Goal: Information Seeking & Learning: Find specific fact

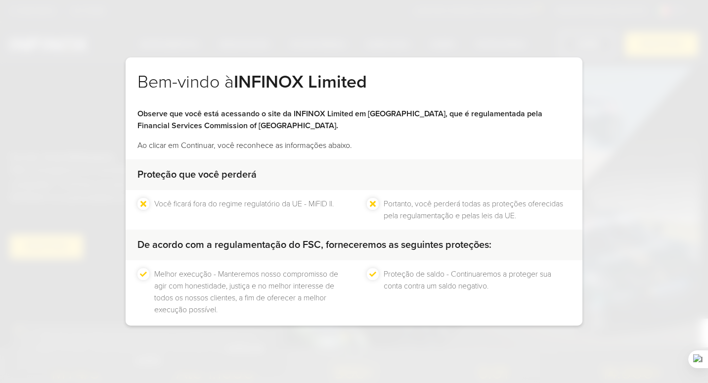
scroll to position [48, 0]
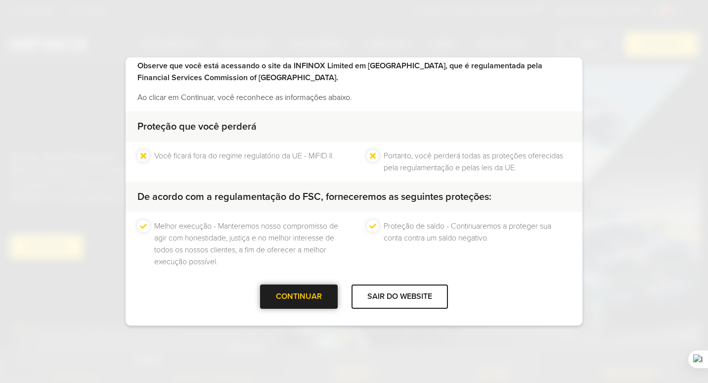
click at [314, 299] on div "CONTINUAR" at bounding box center [299, 296] width 78 height 24
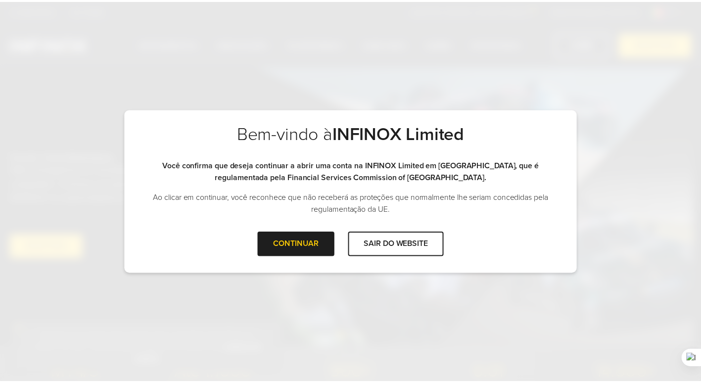
scroll to position [0, 0]
click at [325, 244] on div "CONTINUAR" at bounding box center [299, 244] width 78 height 24
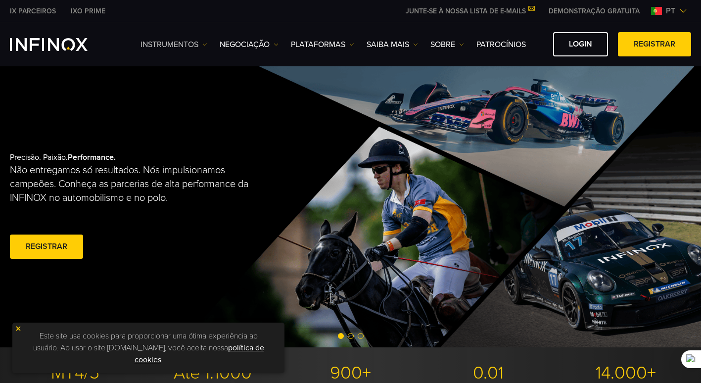
click at [171, 48] on link "Instrumentos" at bounding box center [173, 45] width 67 height 12
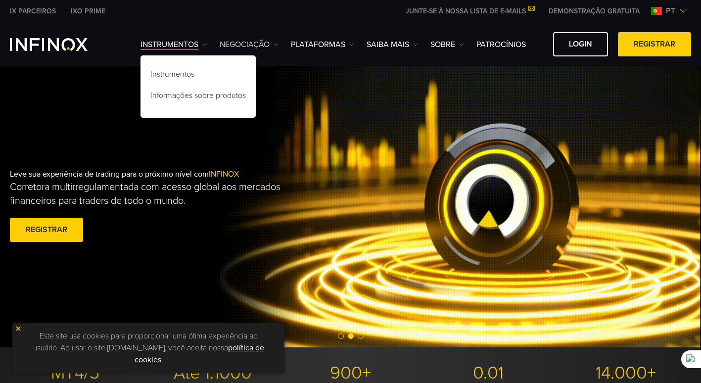
click at [253, 47] on link "NEGOCIAÇÃO" at bounding box center [249, 45] width 59 height 12
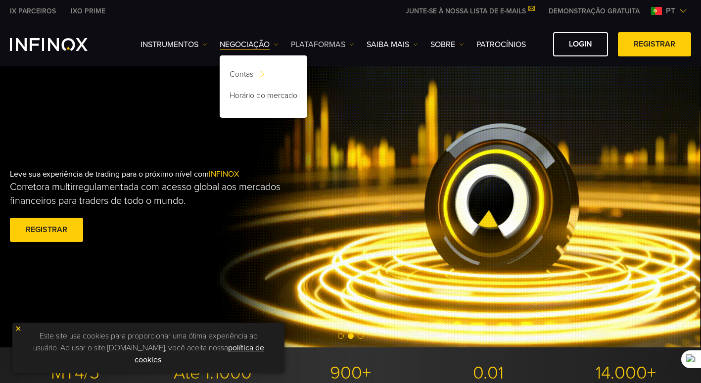
click at [323, 48] on link "PLATAFORMAS" at bounding box center [322, 45] width 63 height 12
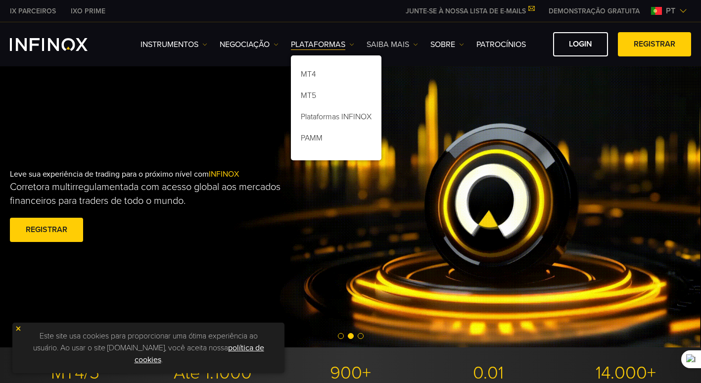
click at [391, 47] on link "Saiba mais" at bounding box center [391, 45] width 51 height 12
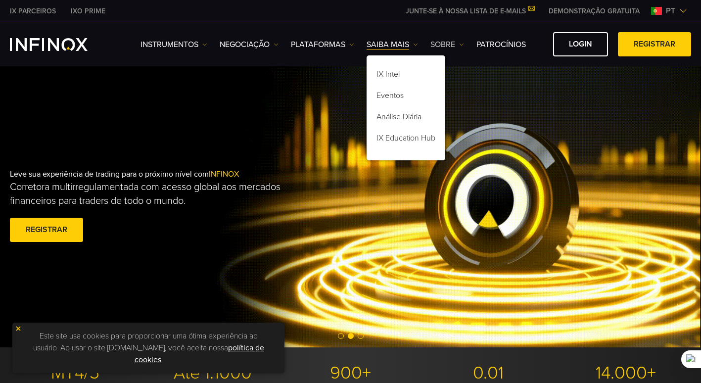
click at [440, 45] on link "SOBRE" at bounding box center [447, 45] width 34 height 12
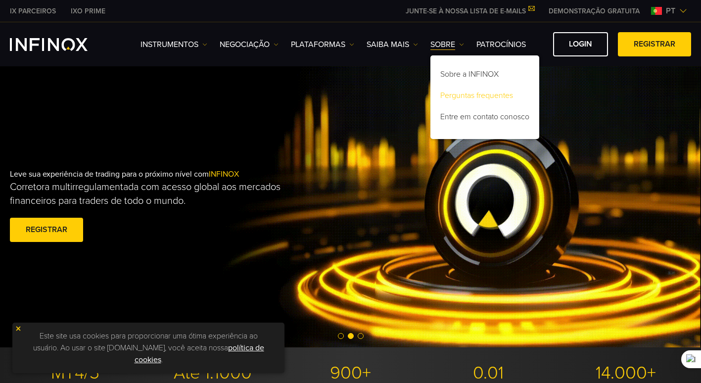
click at [471, 95] on link "Perguntas frequentes" at bounding box center [484, 97] width 109 height 21
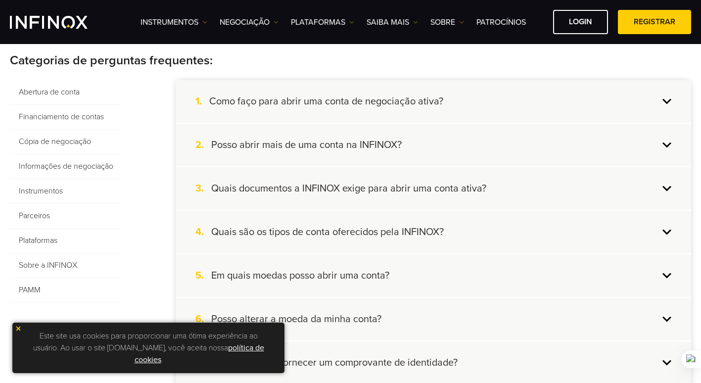
scroll to position [148, 0]
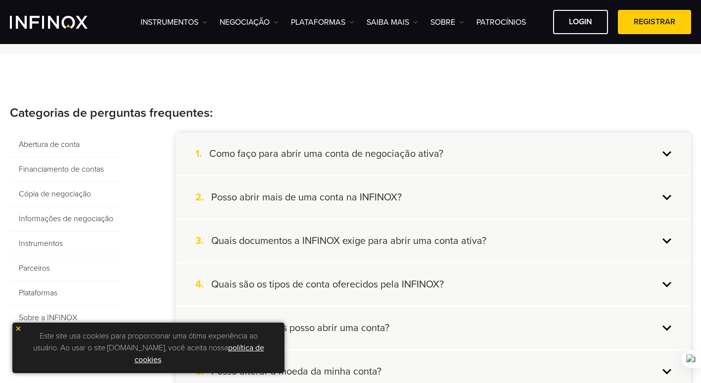
click at [92, 162] on span "Financiamento de contas" at bounding box center [65, 169] width 111 height 25
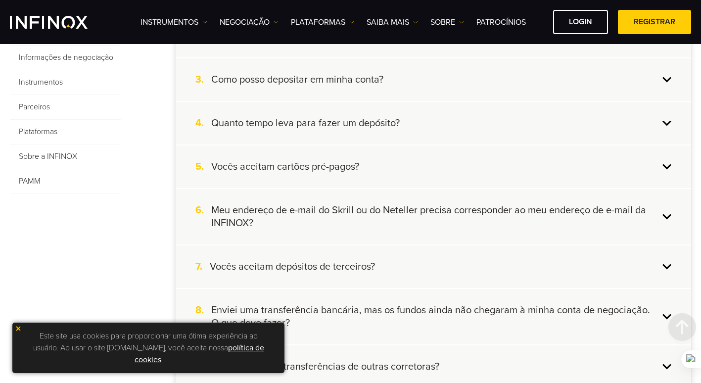
scroll to position [297, 0]
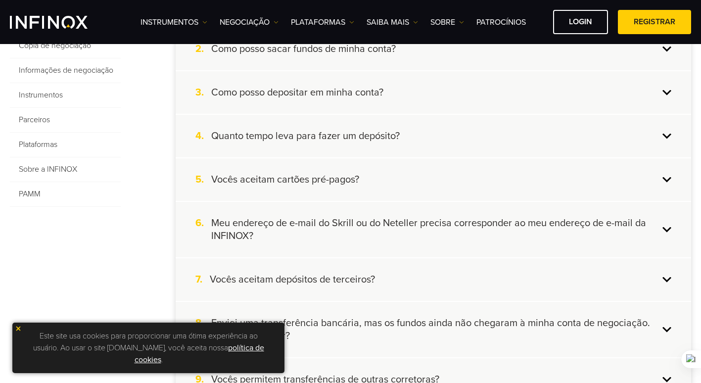
click at [80, 65] on span "Informações de negociação" at bounding box center [65, 70] width 111 height 25
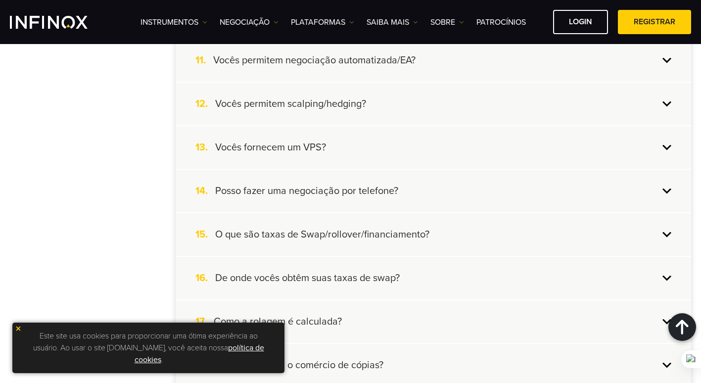
scroll to position [643, 0]
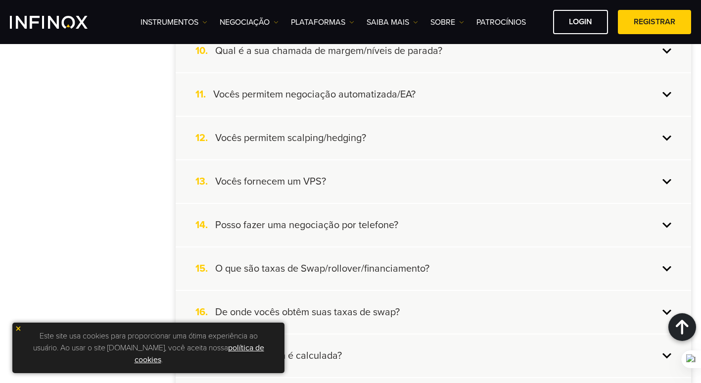
click at [286, 93] on h4 "Vocês permitem negociação automatizada/EA?" at bounding box center [314, 94] width 202 height 13
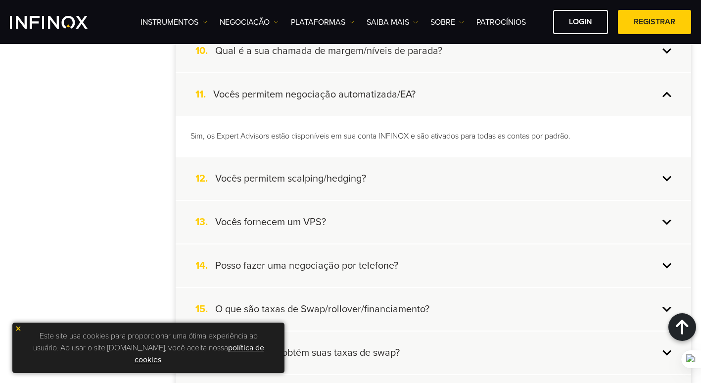
click at [286, 93] on h4 "Vocês permitem negociação automatizada/EA?" at bounding box center [314, 94] width 202 height 13
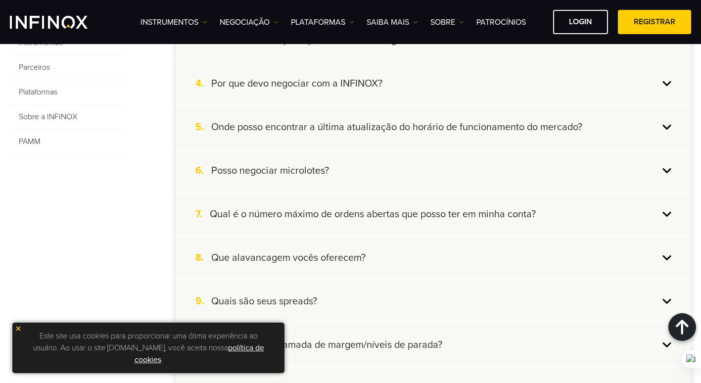
scroll to position [346, 0]
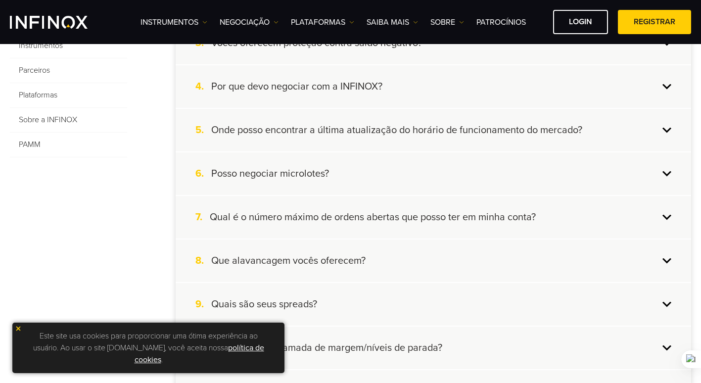
click at [41, 140] on span "PAMM" at bounding box center [68, 145] width 117 height 25
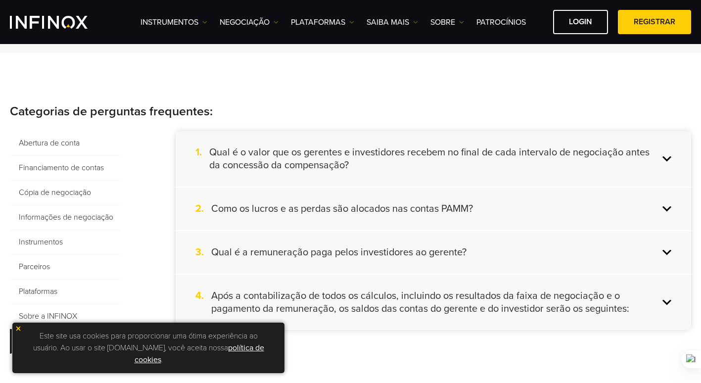
scroll to position [198, 0]
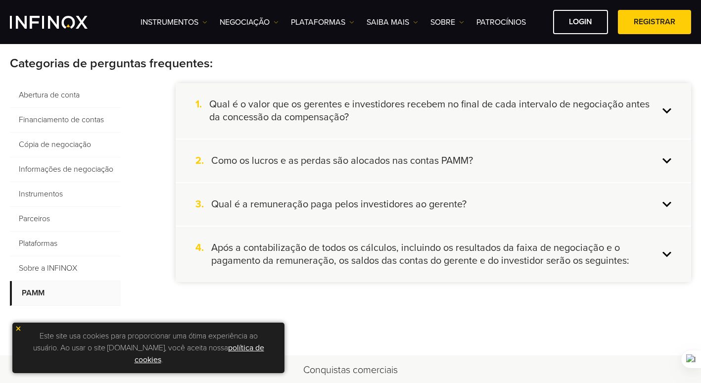
click at [98, 268] on span "Sobre a INFINOX" at bounding box center [65, 268] width 111 height 25
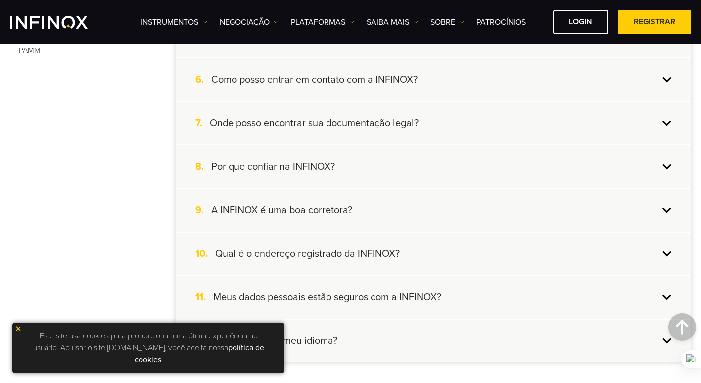
scroll to position [445, 0]
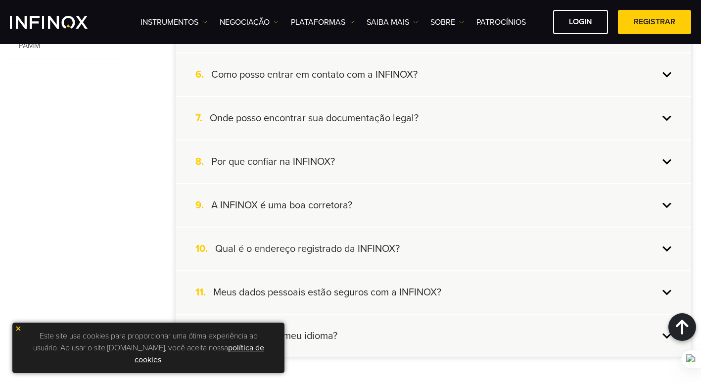
click at [315, 165] on h4 "Por que confiar na INFINOX?" at bounding box center [273, 161] width 124 height 13
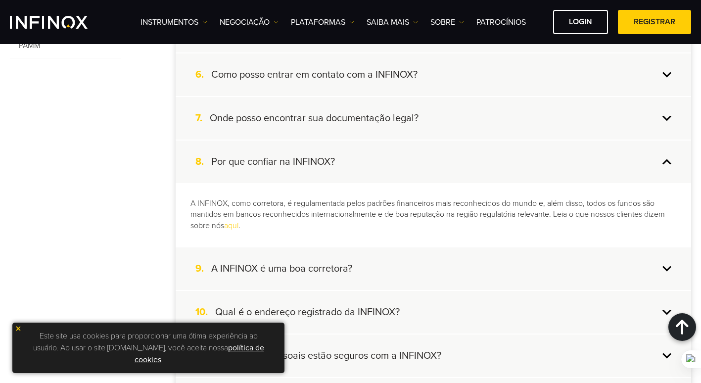
click at [315, 163] on h4 "Por que confiar na INFINOX?" at bounding box center [273, 161] width 124 height 13
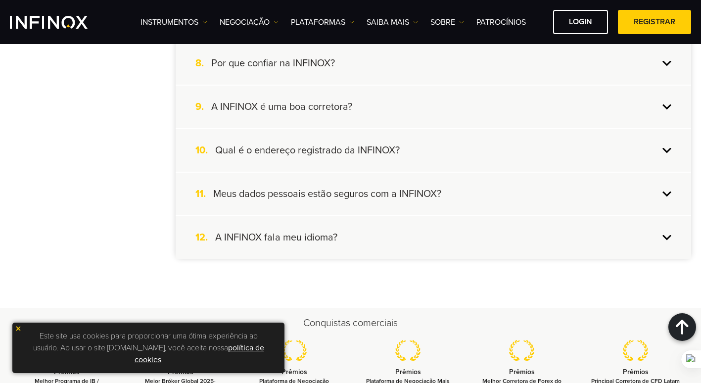
scroll to position [544, 0]
click at [322, 202] on div "11. Meus dados pessoais estão seguros com a INFINOX?" at bounding box center [433, 193] width 515 height 43
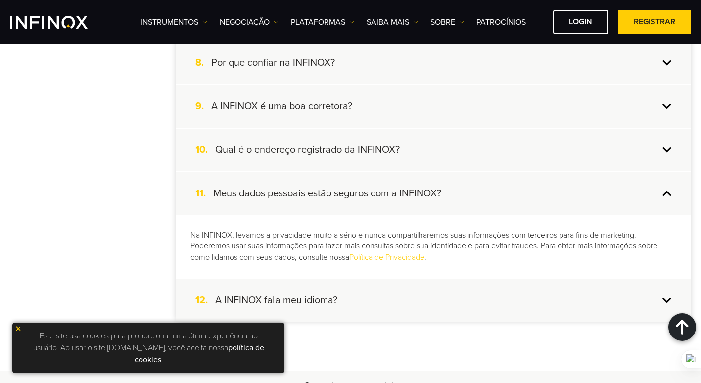
click at [322, 202] on div "11. Meus dados pessoais estão seguros com a INFINOX?" at bounding box center [433, 193] width 515 height 43
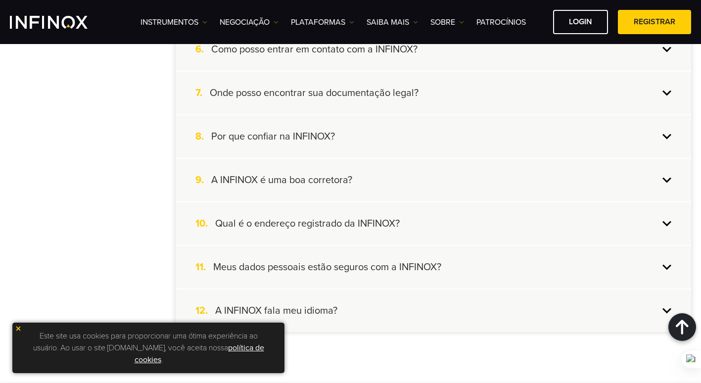
scroll to position [495, 0]
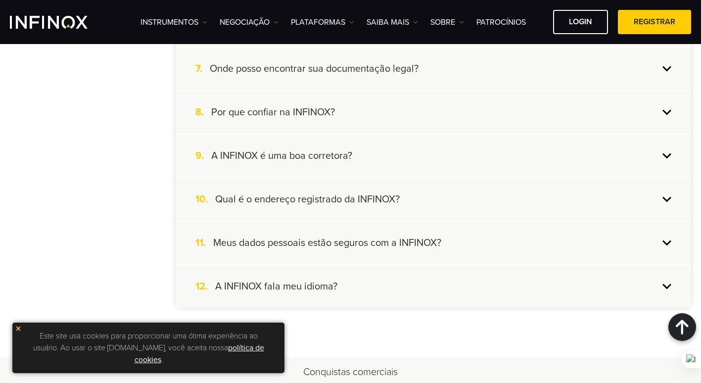
click at [318, 112] on h4 "Por que confiar na INFINOX?" at bounding box center [273, 112] width 124 height 13
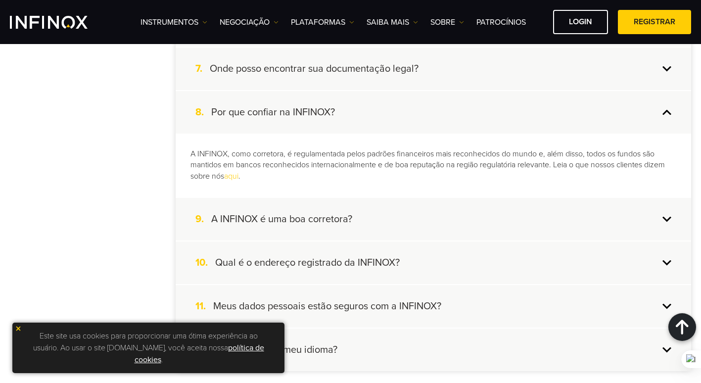
click at [316, 112] on h4 "Por que confiar na INFINOX?" at bounding box center [273, 112] width 124 height 13
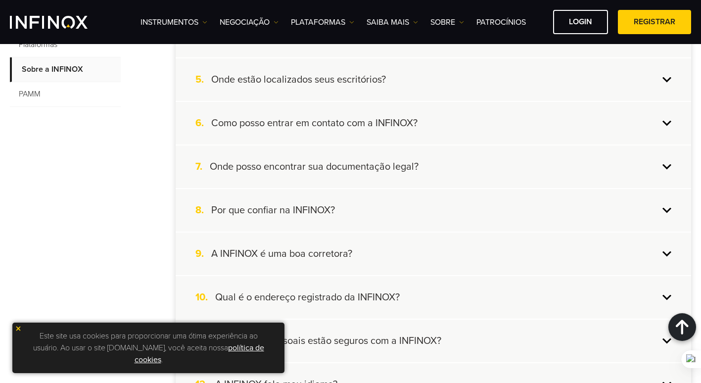
scroll to position [396, 0]
click at [302, 120] on h4 "Como posso entrar em contato com a INFINOX?" at bounding box center [314, 124] width 206 height 13
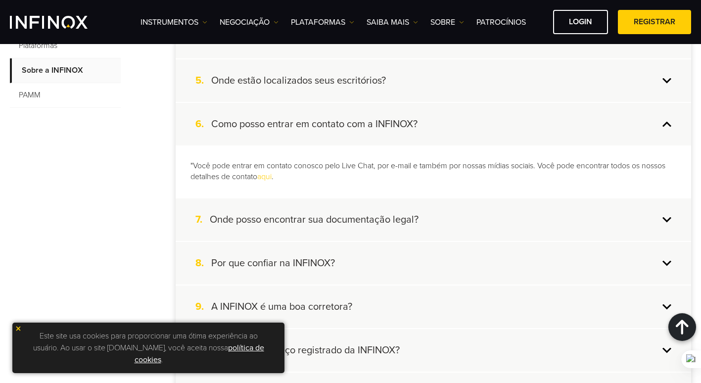
click at [305, 80] on h4 "Onde estão localizados seus escritórios?" at bounding box center [298, 80] width 175 height 13
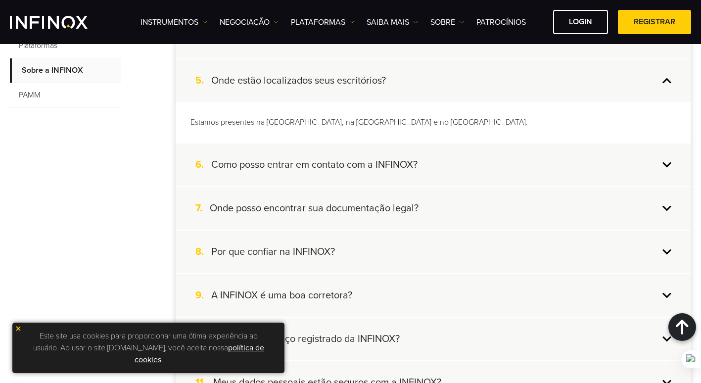
scroll to position [346, 0]
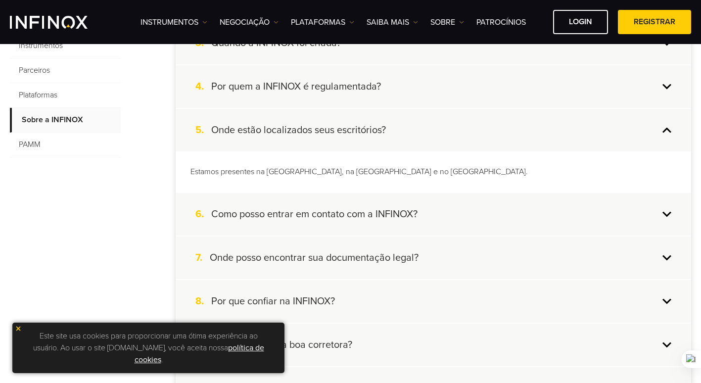
click at [293, 91] on h4 "Por quem a INFINOX é regulamentada?" at bounding box center [296, 86] width 170 height 13
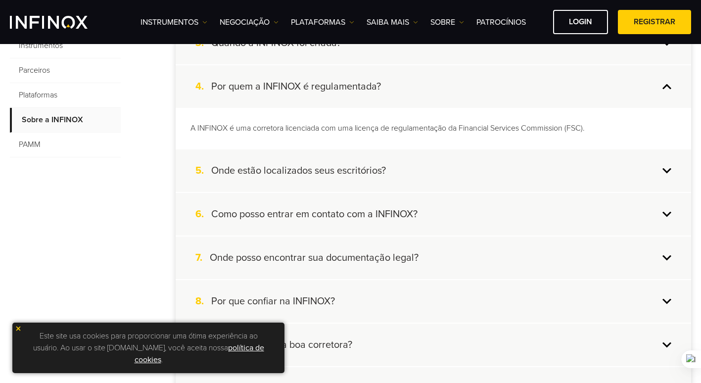
scroll to position [297, 0]
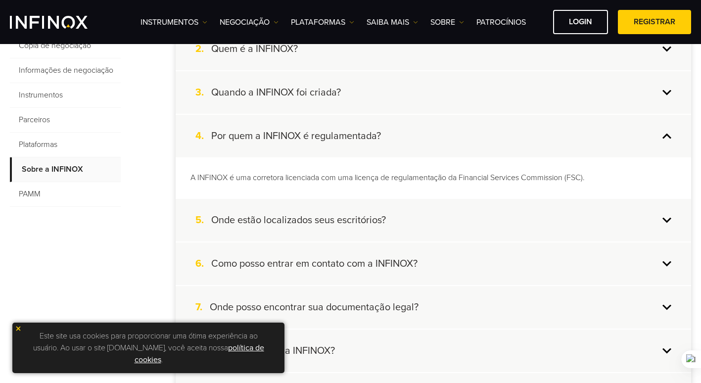
click at [294, 94] on h4 "Quando a INFINOX foi criada?" at bounding box center [276, 92] width 130 height 13
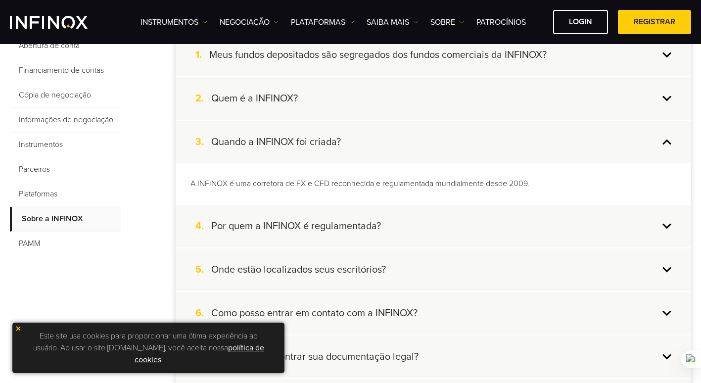
scroll to position [247, 0]
click at [294, 94] on h4 "Quem é a INFINOX?" at bounding box center [254, 98] width 87 height 13
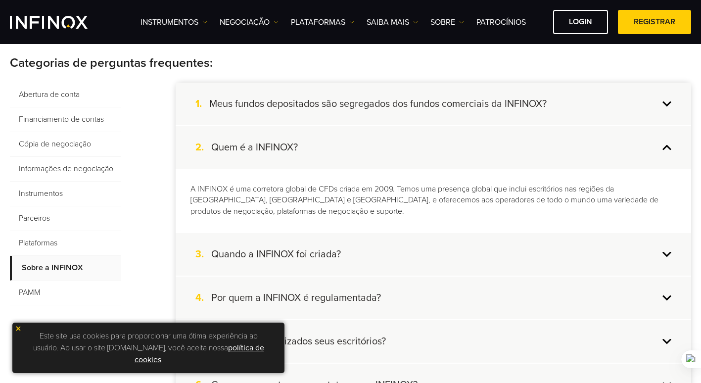
scroll to position [198, 0]
click at [293, 95] on div "1. Meus fundos depositados são segregados dos fundos comerciais da INFINOX?" at bounding box center [433, 104] width 515 height 43
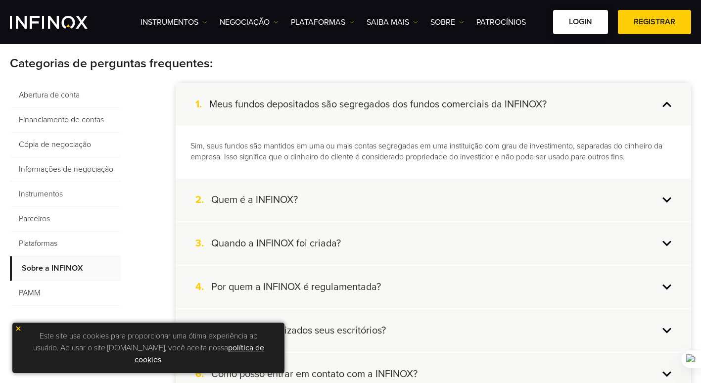
drag, startPoint x: 570, startPoint y: 40, endPoint x: 568, endPoint y: 34, distance: 5.8
click at [570, 40] on div "Instrumentos Instrumentos Informações sobre produtos NEGOCIAÇÃO" at bounding box center [350, 22] width 701 height 44
click at [566, 22] on link "Login" at bounding box center [580, 22] width 55 height 24
